Goal: Information Seeking & Learning: Learn about a topic

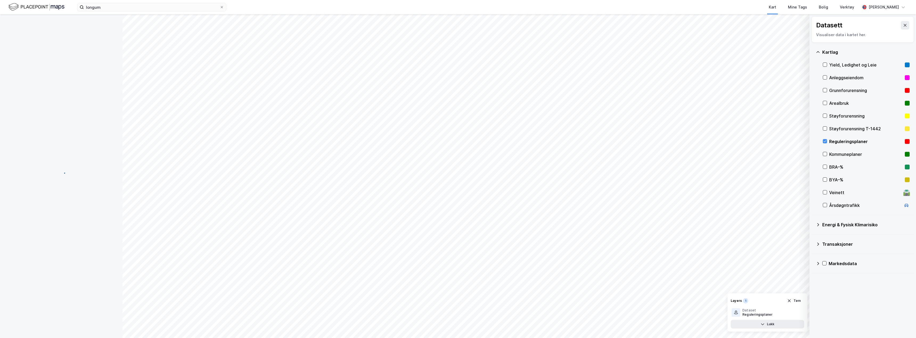
scroll to position [61, 0]
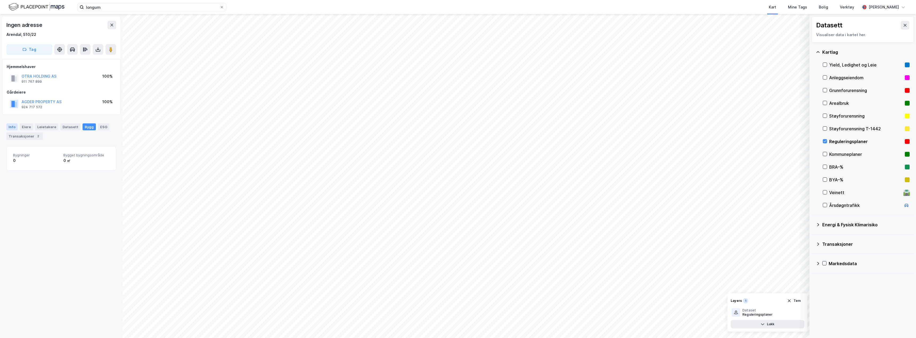
click at [12, 128] on div "Info" at bounding box center [11, 127] width 11 height 7
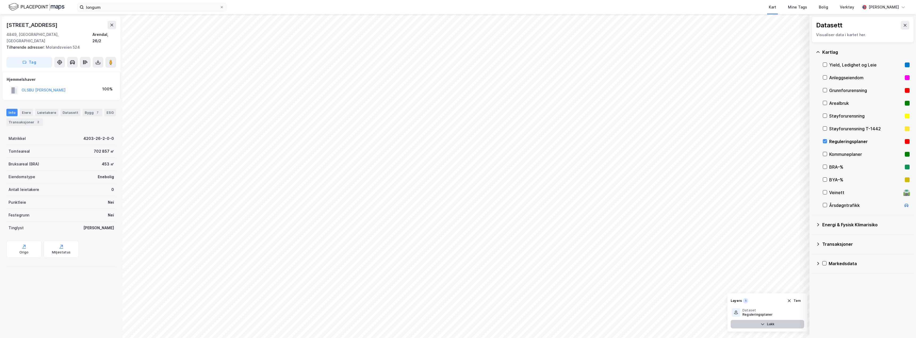
click at [778, 325] on button "Lukk" at bounding box center [768, 324] width 74 height 9
click at [776, 324] on button "Vis" at bounding box center [782, 324] width 44 height 9
click at [903, 25] on icon at bounding box center [905, 25] width 4 height 4
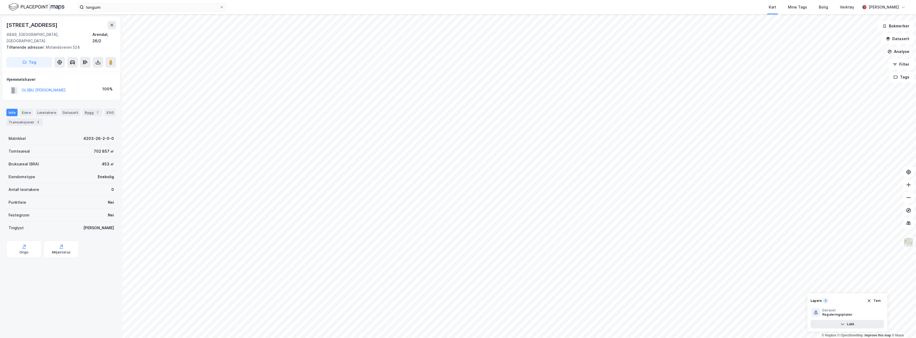
click at [898, 50] on button "Analyse" at bounding box center [898, 51] width 31 height 11
click at [843, 65] on div "Tegn område" at bounding box center [852, 63] width 46 height 5
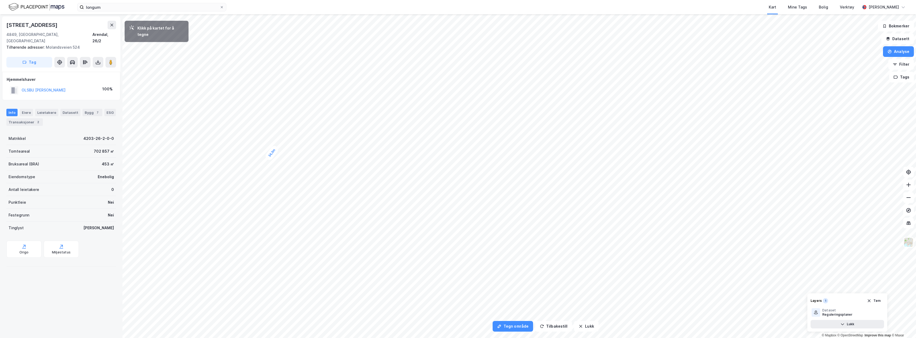
click at [276, 149] on div "34,3m" at bounding box center [271, 153] width 15 height 17
click at [379, 63] on div "50,7m" at bounding box center [373, 67] width 17 height 16
click at [389, 64] on div "35,7m" at bounding box center [383, 64] width 17 height 10
click at [419, 207] on div "39,1m" at bounding box center [425, 206] width 16 height 8
click at [417, 214] on div "24,3m" at bounding box center [418, 210] width 10 height 17
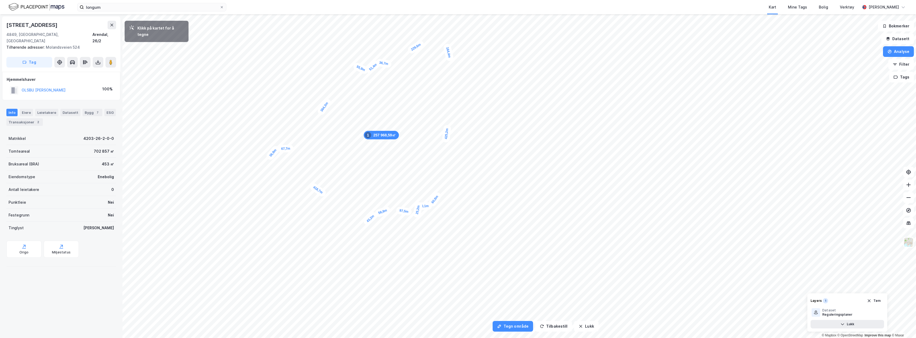
click at [366, 224] on div "43,2m" at bounding box center [370, 219] width 16 height 16
click at [344, 234] on div "39,3m" at bounding box center [348, 232] width 17 height 12
click at [27, 109] on div "Eiere" at bounding box center [26, 112] width 13 height 7
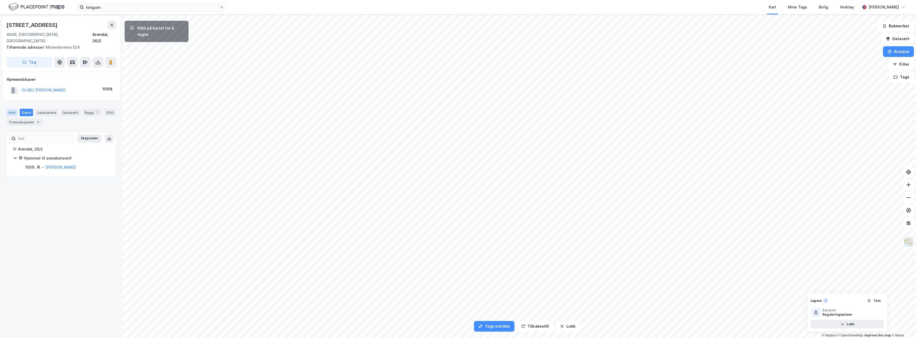
click at [12, 109] on div "Info" at bounding box center [11, 112] width 11 height 7
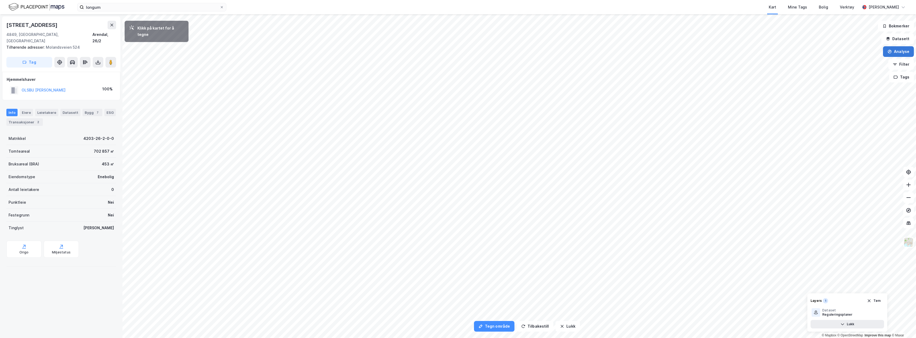
click at [897, 51] on button "Analyse" at bounding box center [898, 51] width 31 height 11
click at [849, 62] on div "Tegn område" at bounding box center [852, 63] width 46 height 5
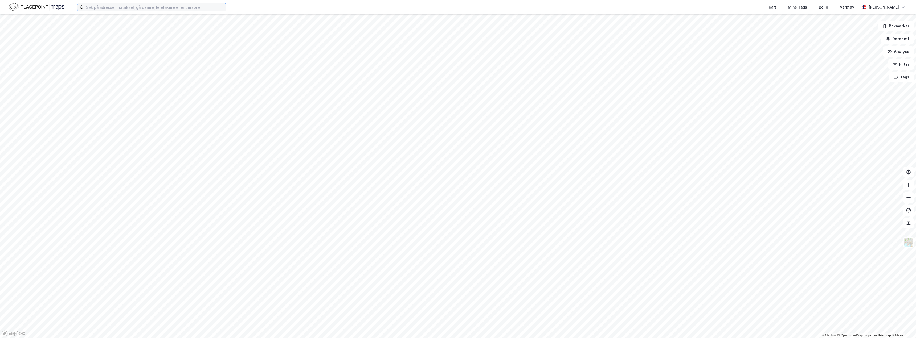
click at [134, 6] on input at bounding box center [155, 7] width 142 height 8
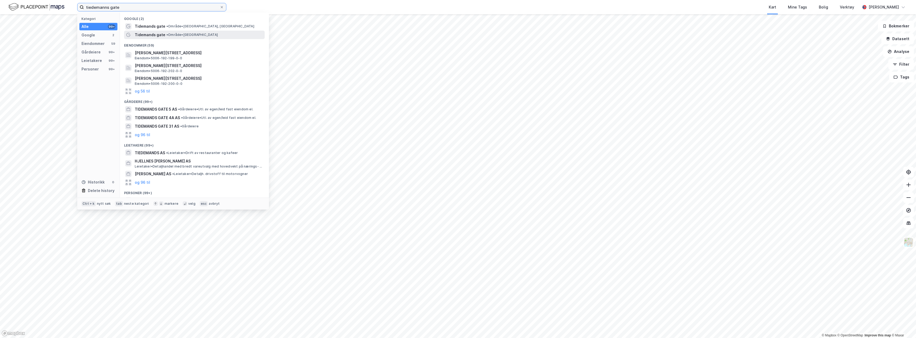
type input "tiedemanns gate"
click at [177, 32] on div "Tidemands gate • Område • [GEOGRAPHIC_DATA]" at bounding box center [199, 35] width 129 height 6
